Goal: Task Accomplishment & Management: Use online tool/utility

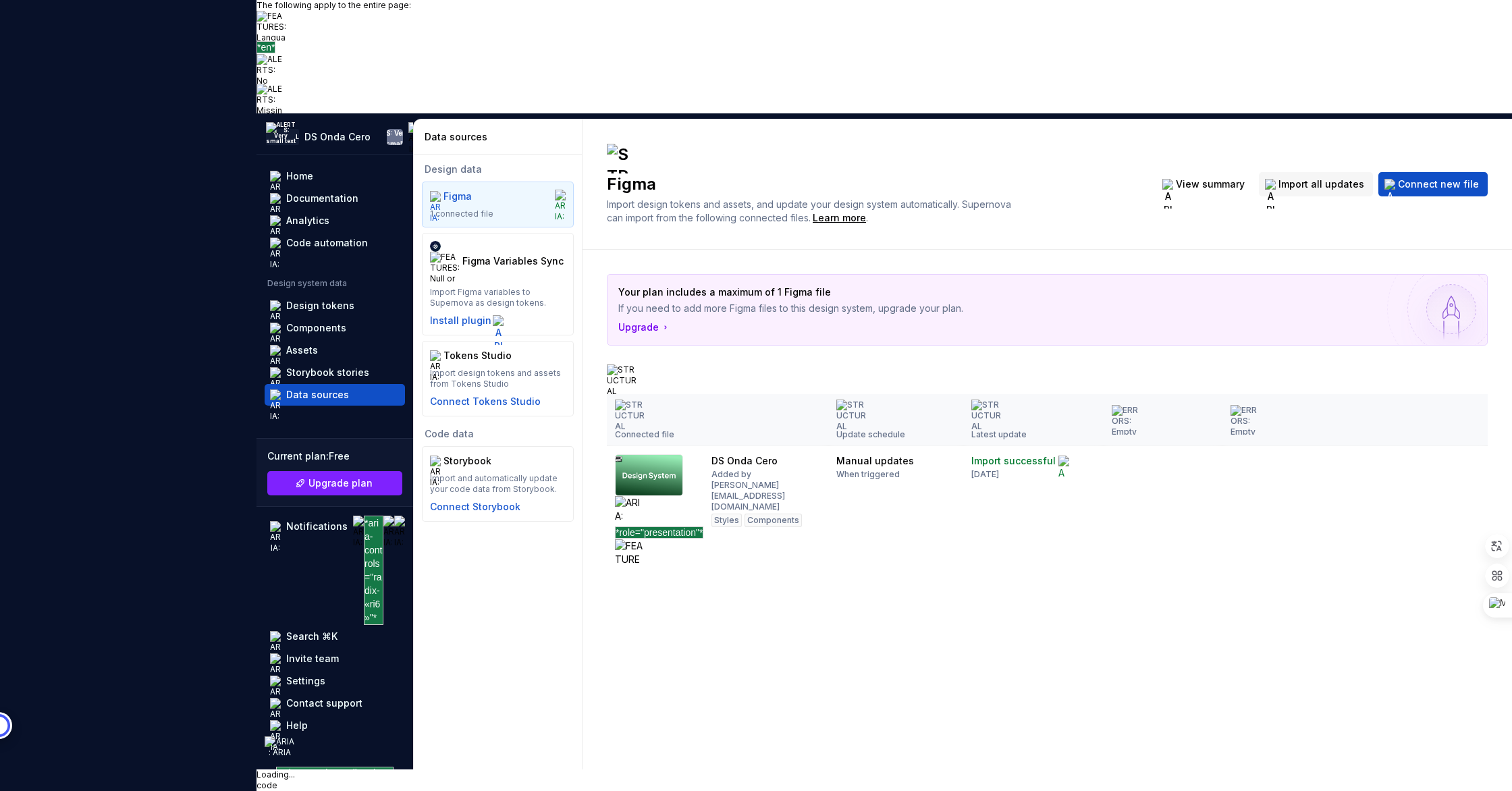
click at [703, 243] on div "Figma Import design tokens and assets, and update your design system automatica…" at bounding box center [1047, 184] width 929 height 130
click at [277, 780] on link "code" at bounding box center [267, 785] width 21 height 10
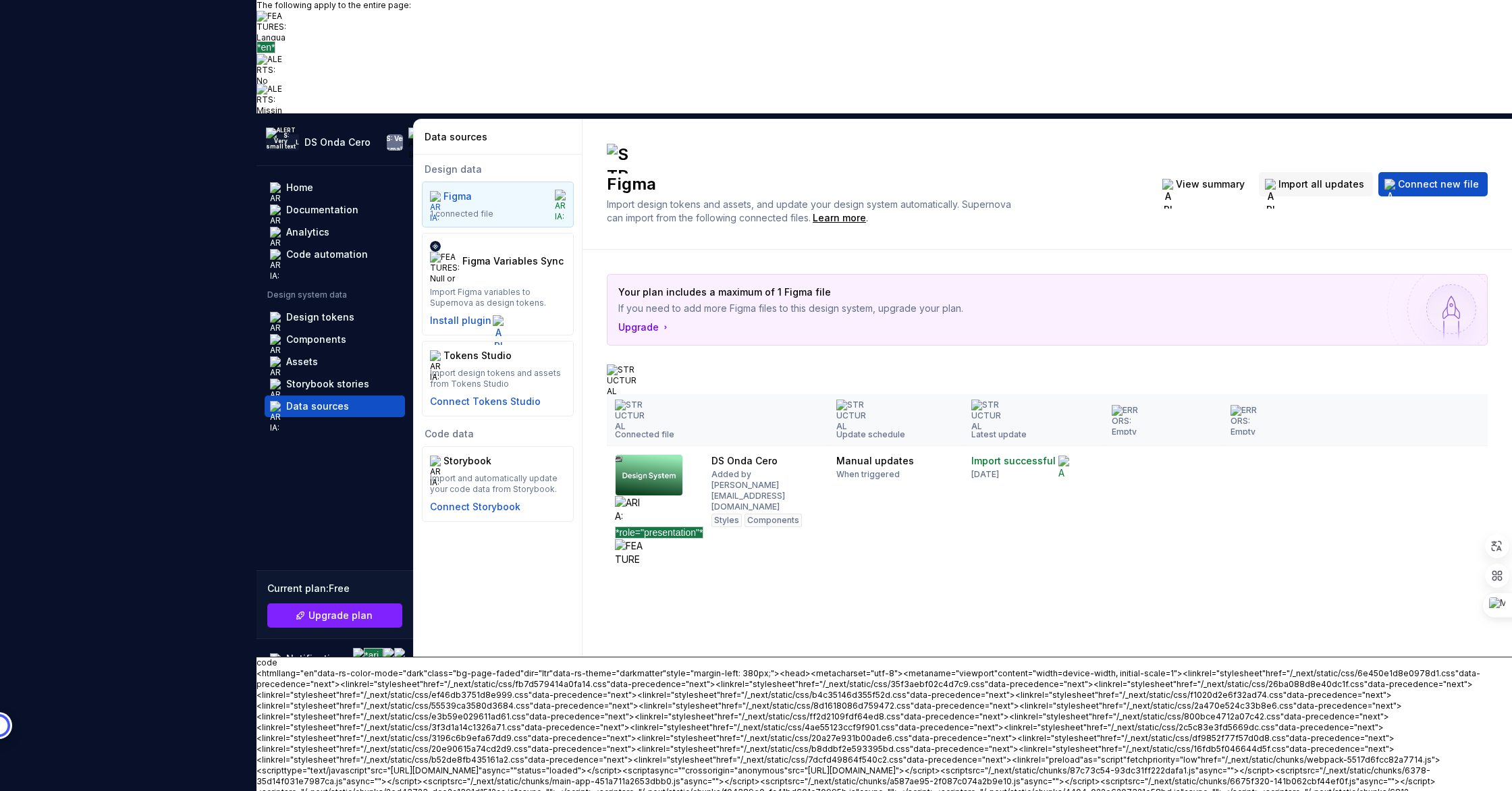
click at [277, 667] on link "code" at bounding box center [267, 662] width 21 height 10
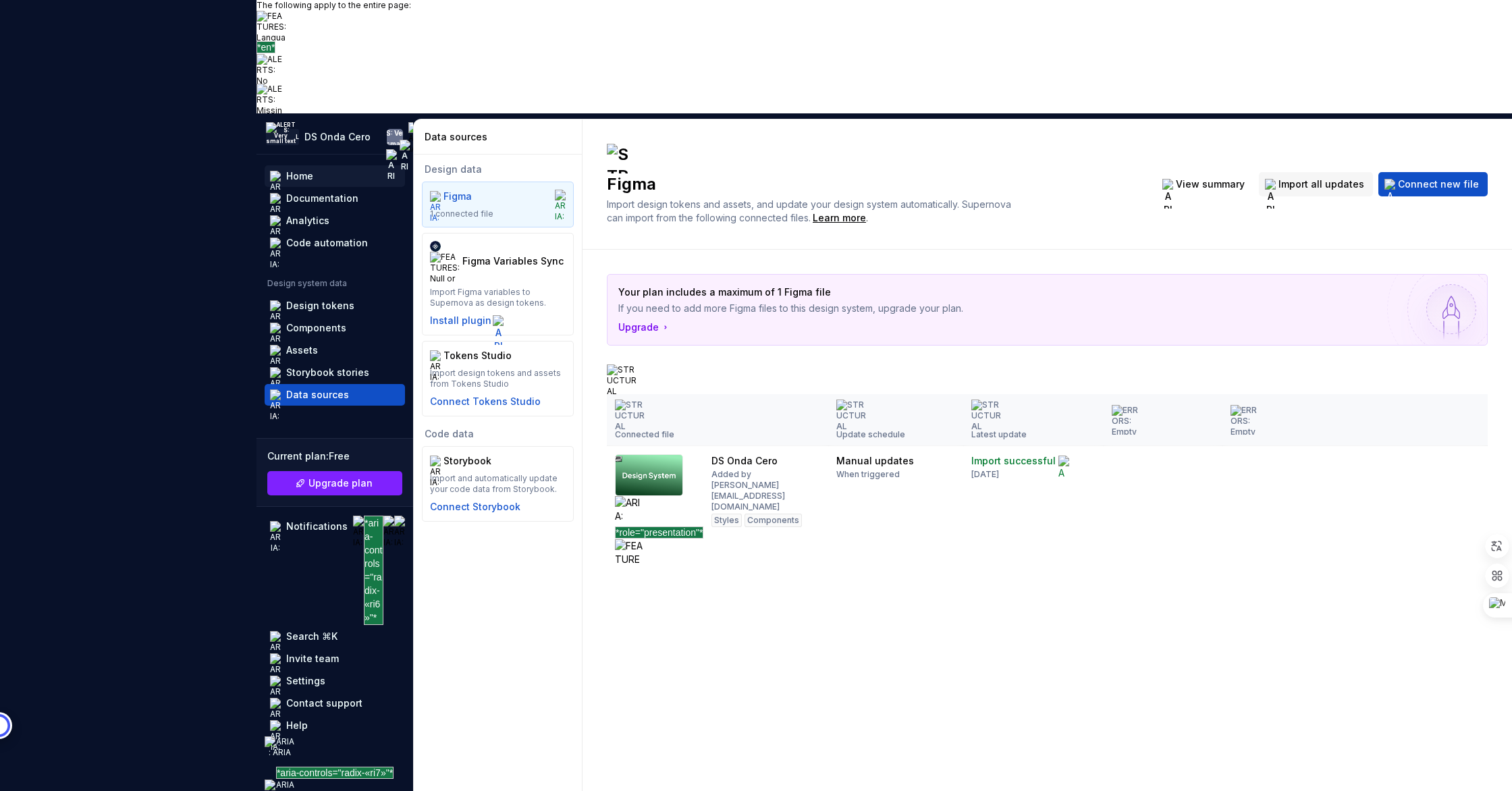
click at [309, 183] on div "Home" at bounding box center [300, 176] width 27 height 13
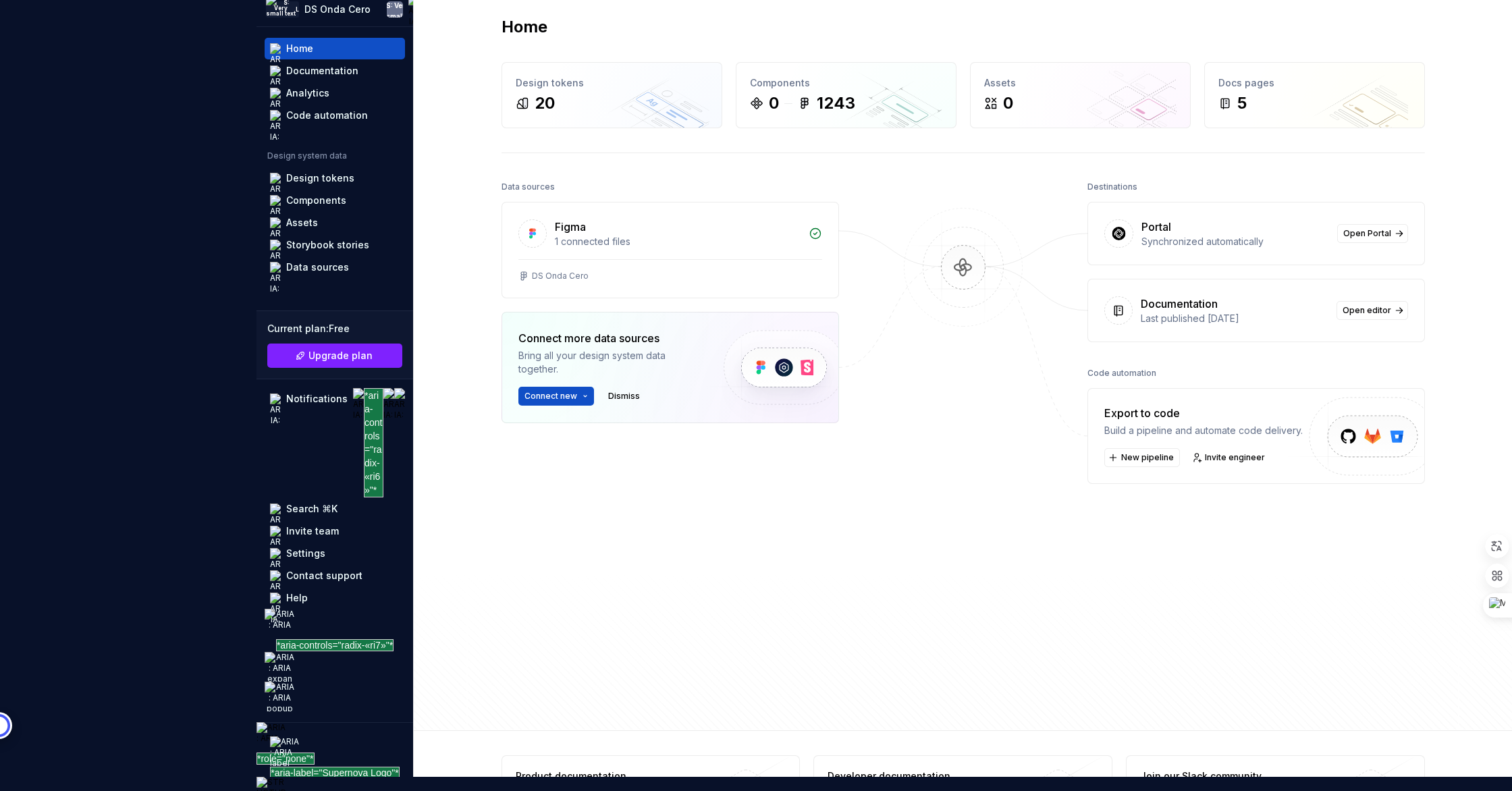
scroll to position [69, 0]
